Goal: Task Accomplishment & Management: Complete application form

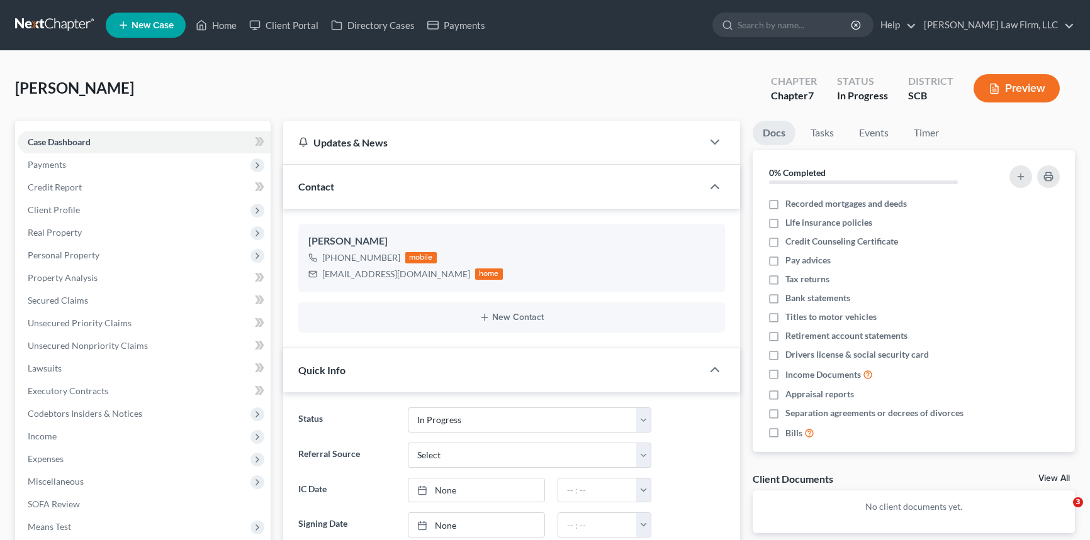
select select "3"
select select "1"
click at [216, 21] on link "Home" at bounding box center [215, 25] width 53 height 23
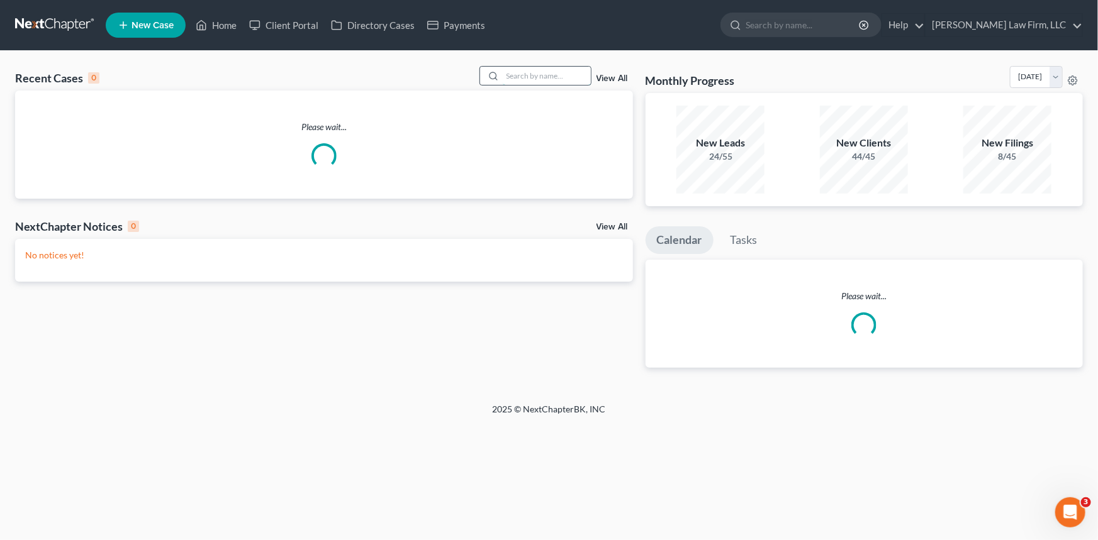
click at [528, 69] on input "search" at bounding box center [547, 76] width 88 height 18
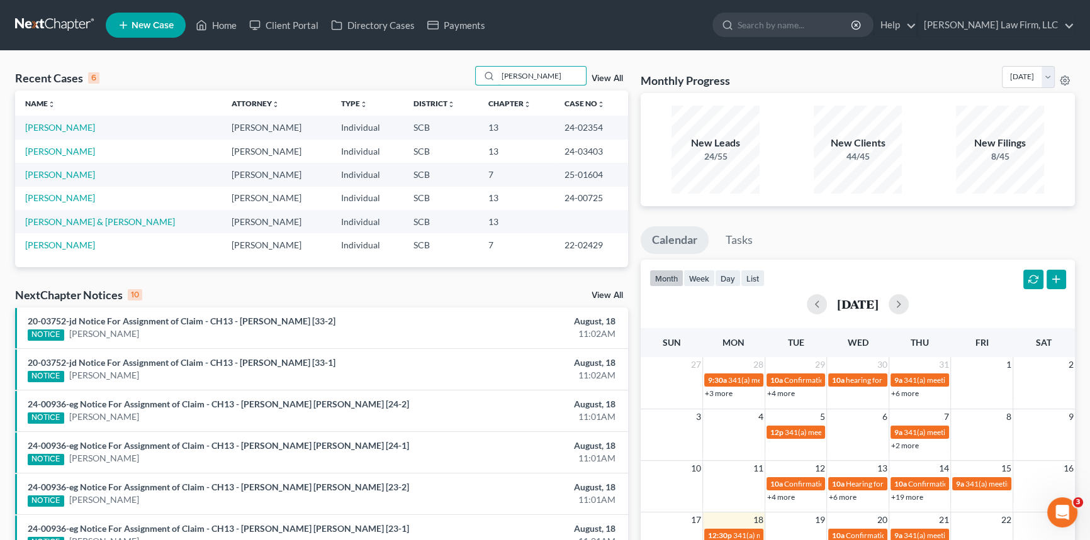
type input "[PERSON_NAME]"
click at [144, 23] on span "New Case" at bounding box center [152, 25] width 42 height 9
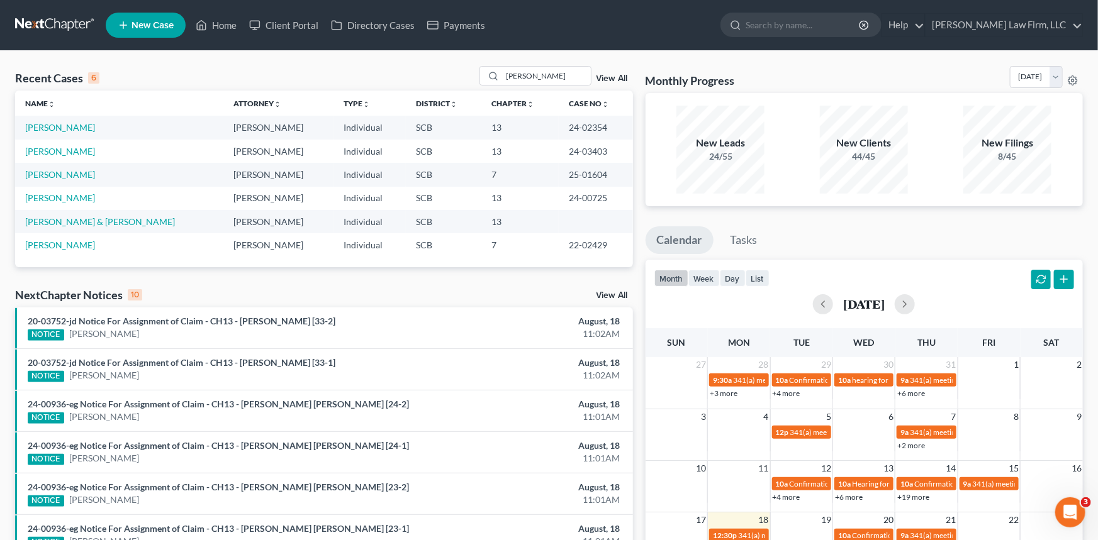
select select "72"
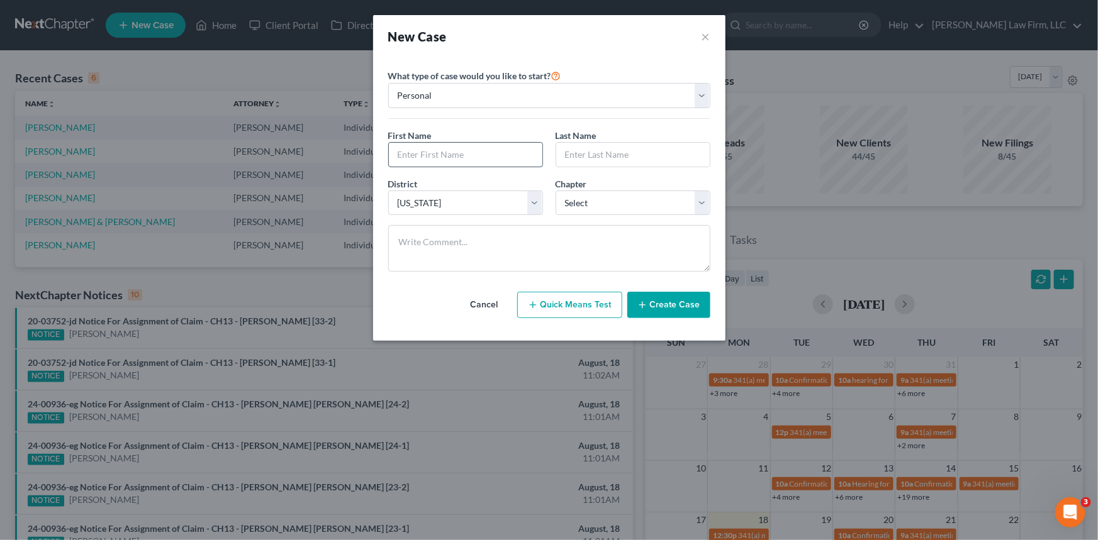
click at [427, 156] on input "text" at bounding box center [466, 155] width 154 height 24
type input "[PERSON_NAME]"
click at [607, 201] on select "Select 7 11 12 13" at bounding box center [633, 203] width 155 height 25
select select "3"
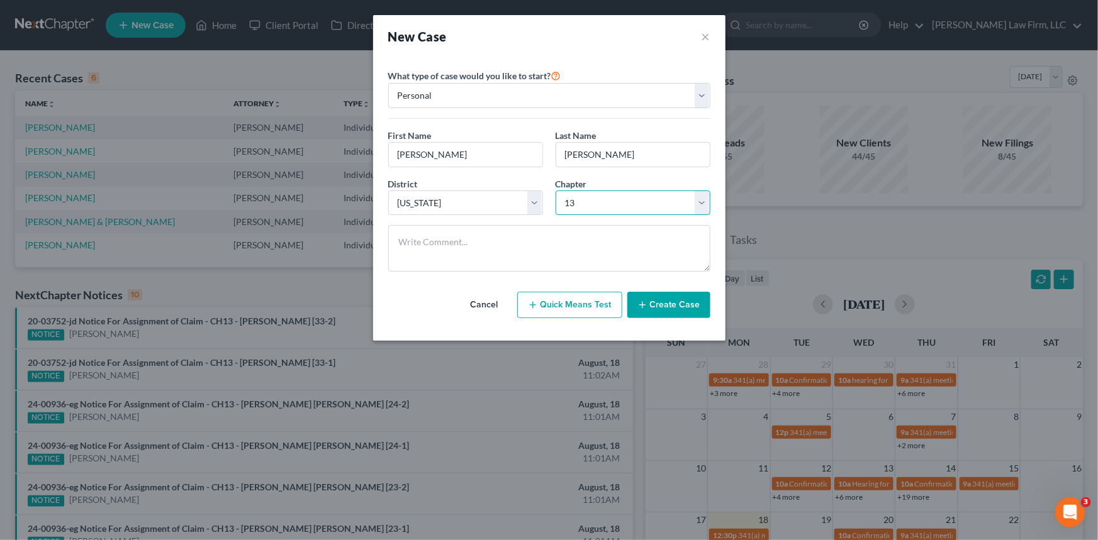
click at [556, 191] on select "Select 7 11 12 13" at bounding box center [633, 203] width 155 height 25
click at [676, 302] on button "Create Case" at bounding box center [668, 305] width 83 height 26
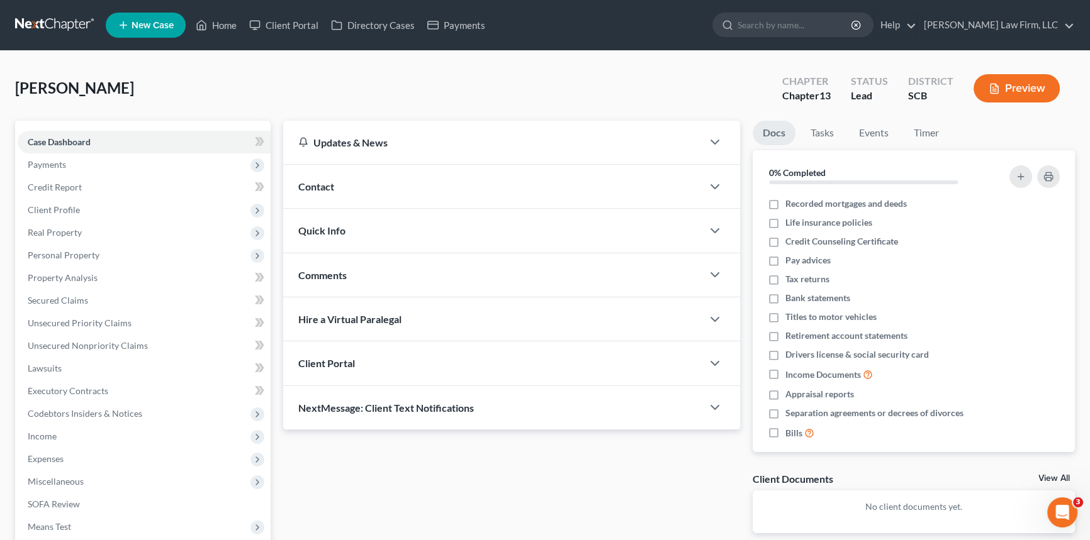
click at [337, 360] on span "Client Portal" at bounding box center [326, 363] width 57 height 12
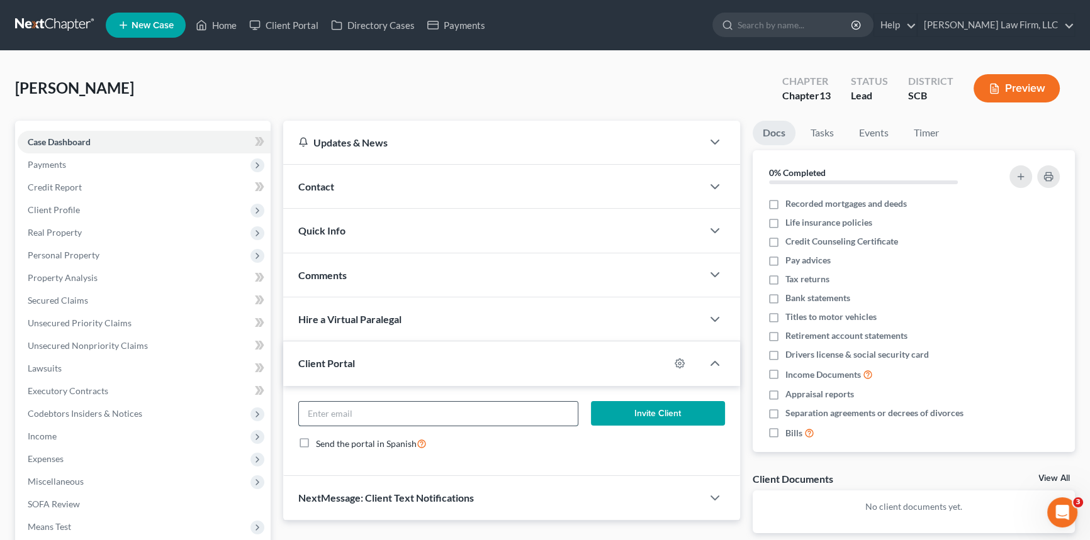
click at [320, 407] on input "email" at bounding box center [438, 414] width 279 height 24
type input "[PERSON_NAME][EMAIL_ADDRESS][DOMAIN_NAME]"
click at [653, 408] on button "Invite Client" at bounding box center [658, 413] width 134 height 25
